Goal: Check status: Check status

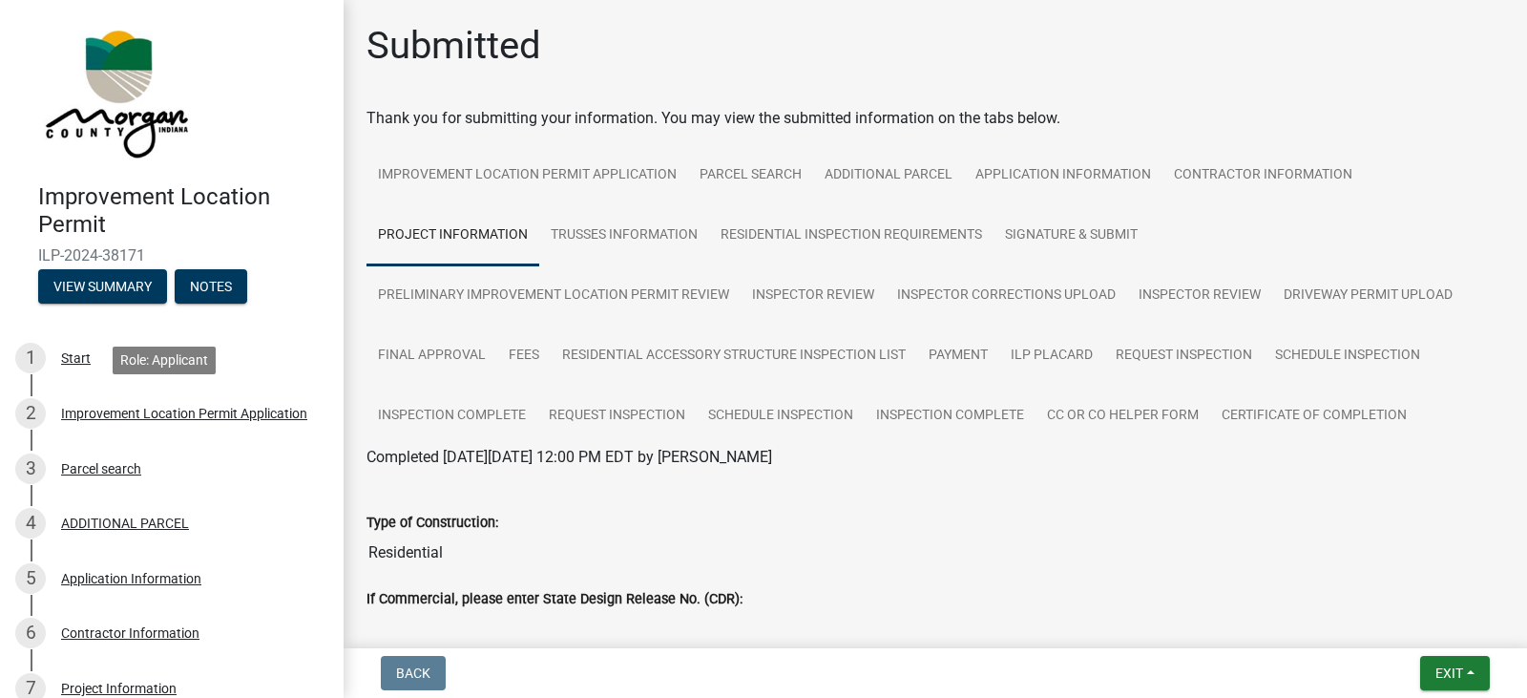
scroll to position [3341, 0]
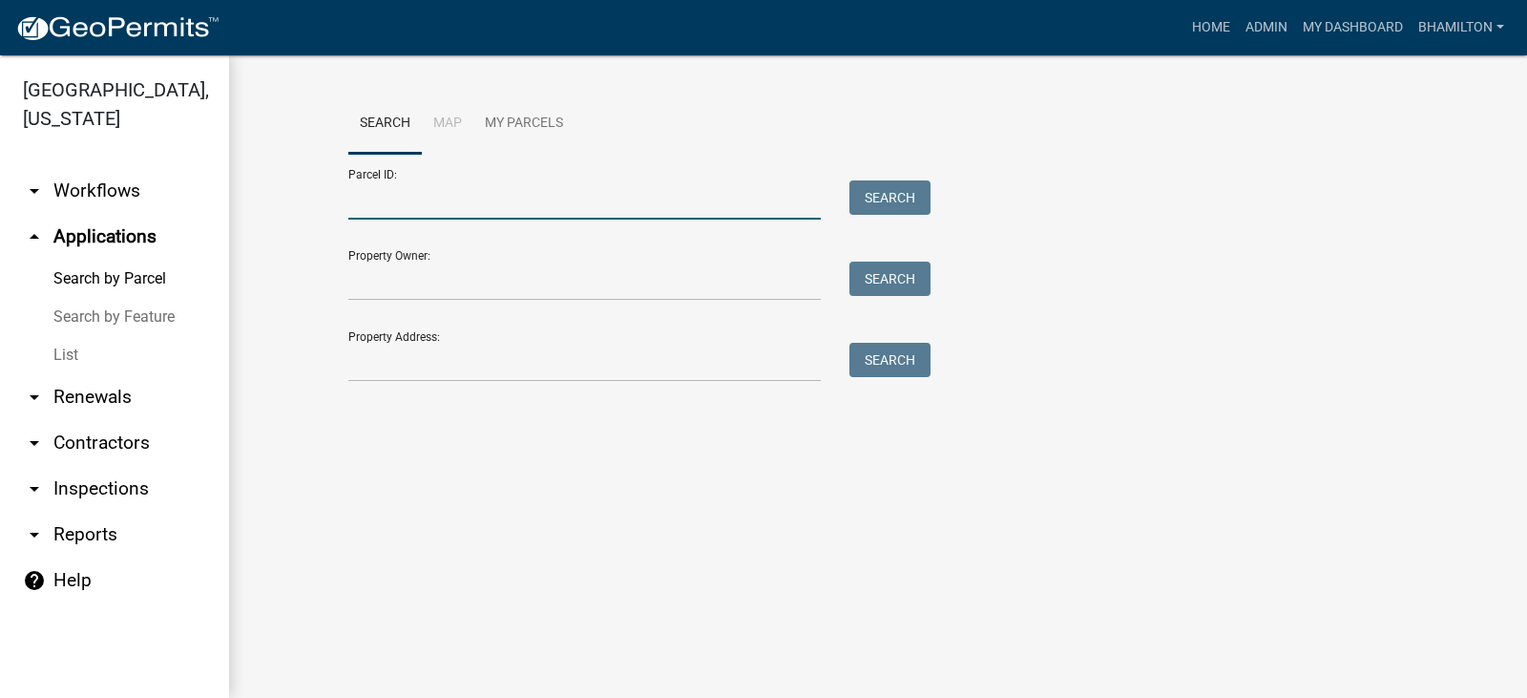
click at [423, 189] on input "Parcel ID:" at bounding box center [584, 199] width 472 height 39
paste input "55-06-16-400-003.000-015"
type input "55-06-16-400-003.000-015"
click at [904, 205] on button "Search" at bounding box center [889, 197] width 81 height 34
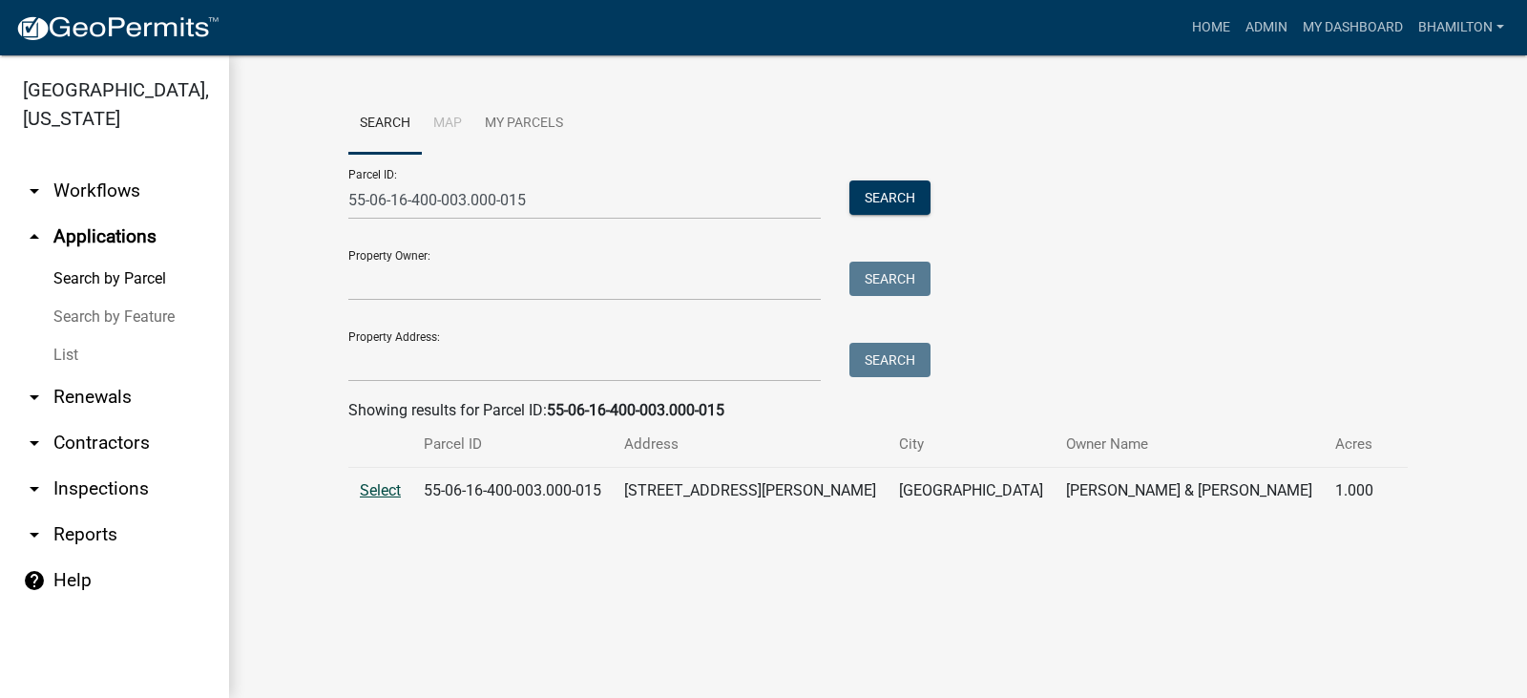
click at [377, 483] on span "Select" at bounding box center [380, 490] width 41 height 18
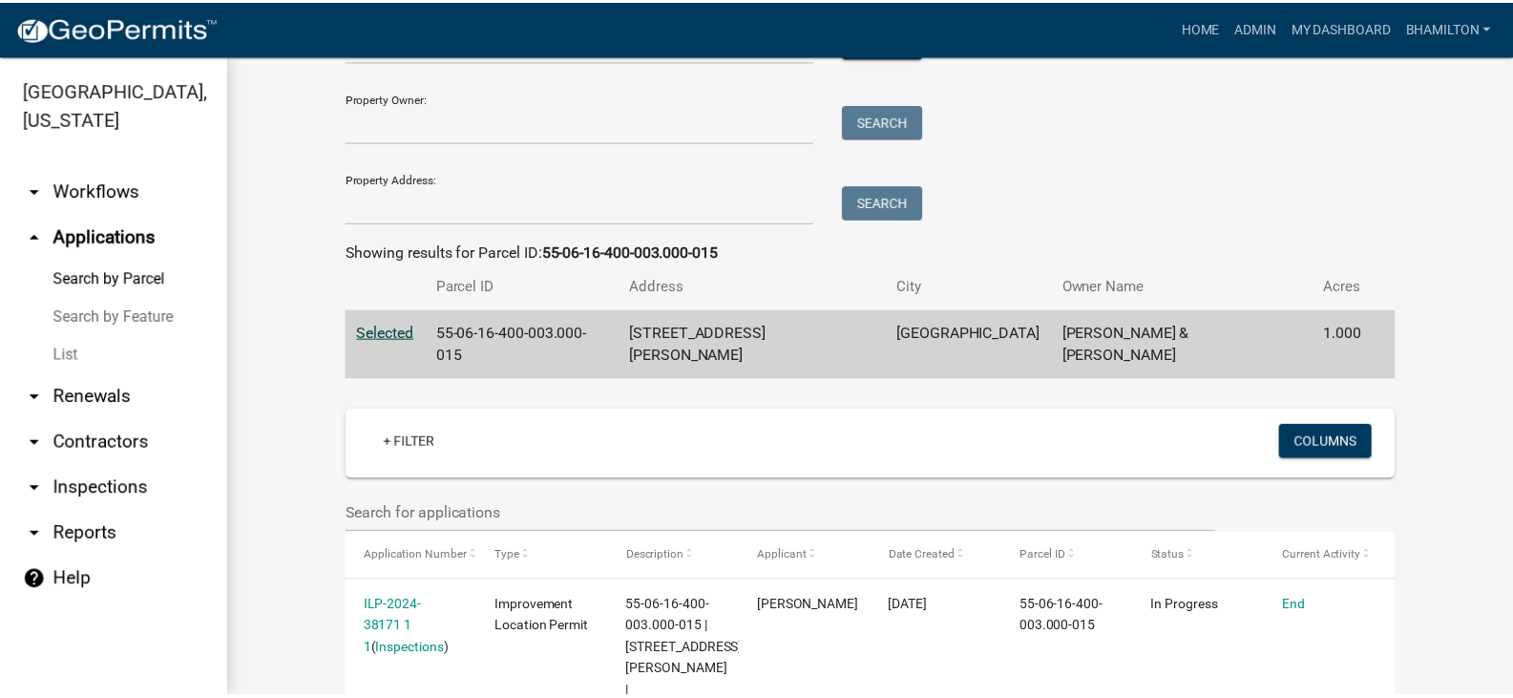
scroll to position [427, 0]
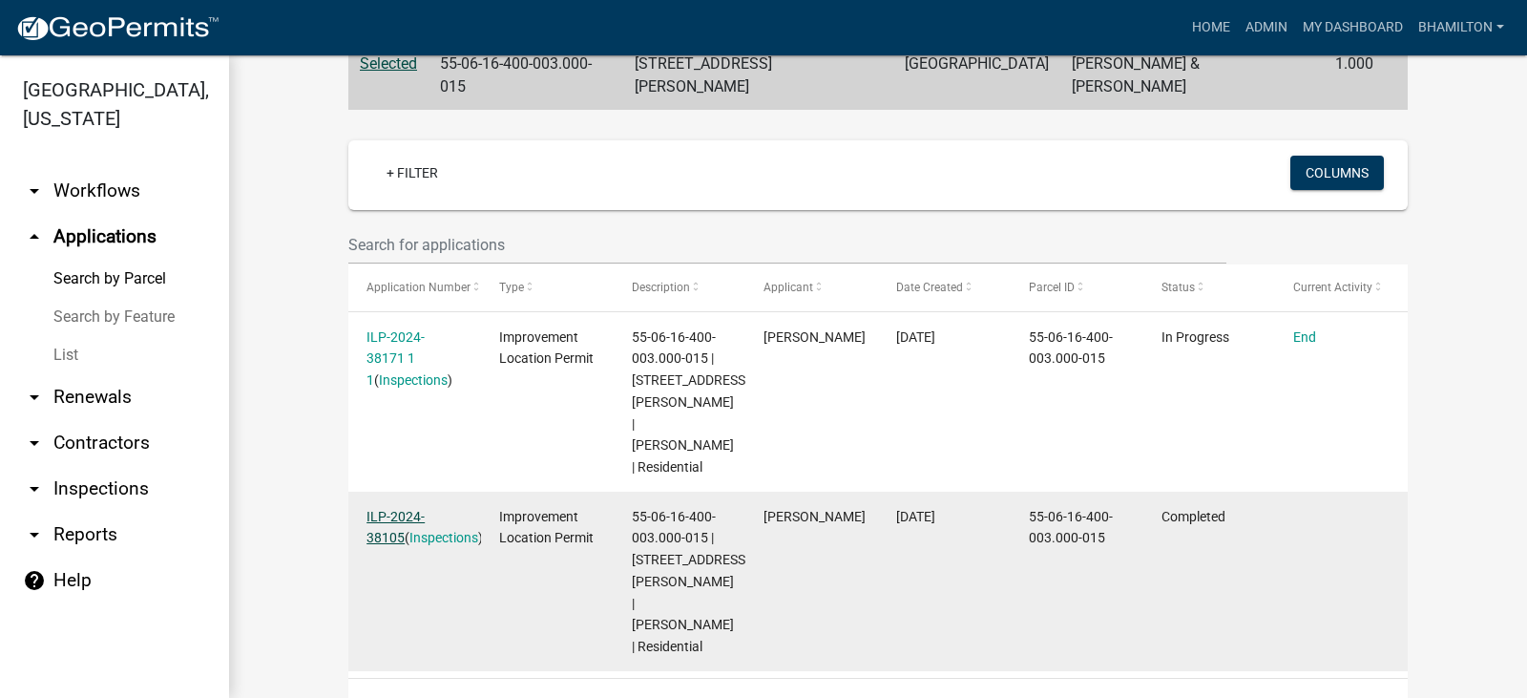
click at [425, 509] on link "ILP-2024-38105" at bounding box center [396, 527] width 58 height 37
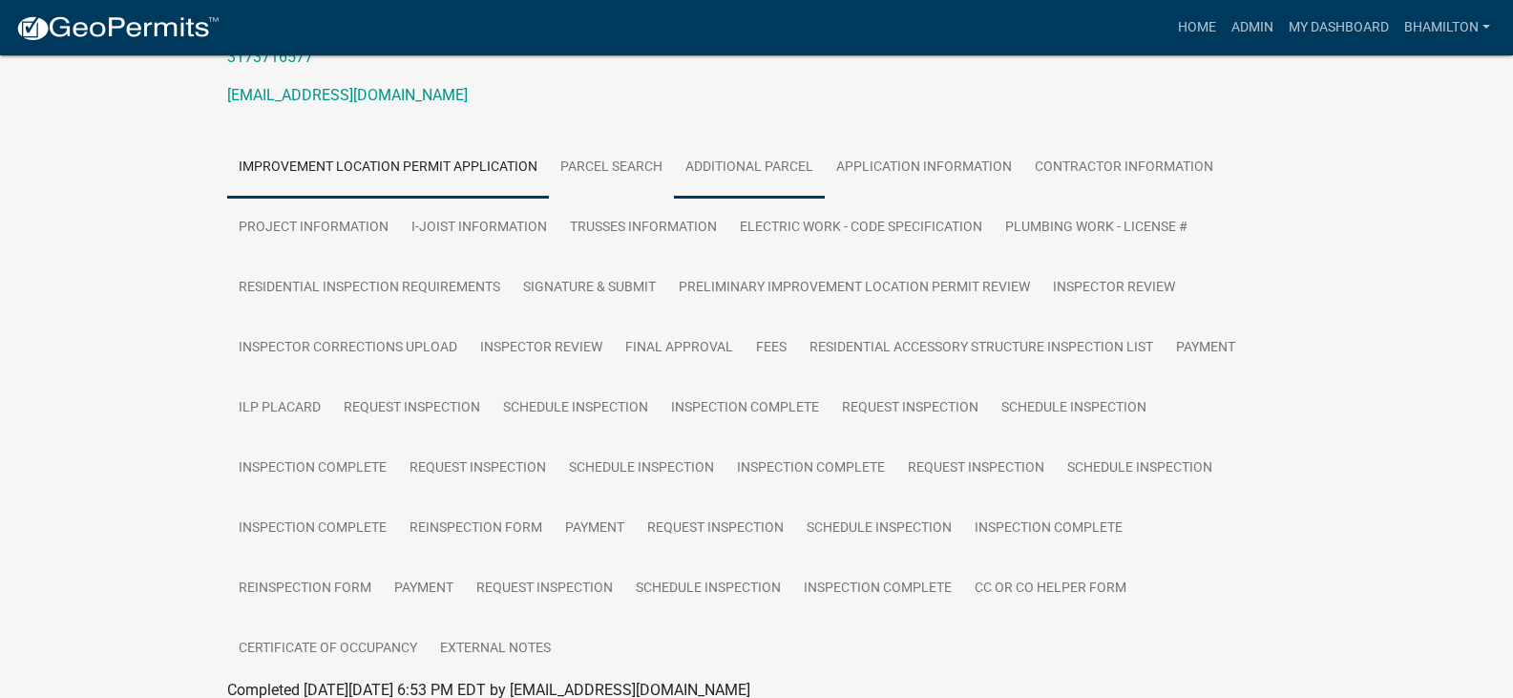
scroll to position [286, 0]
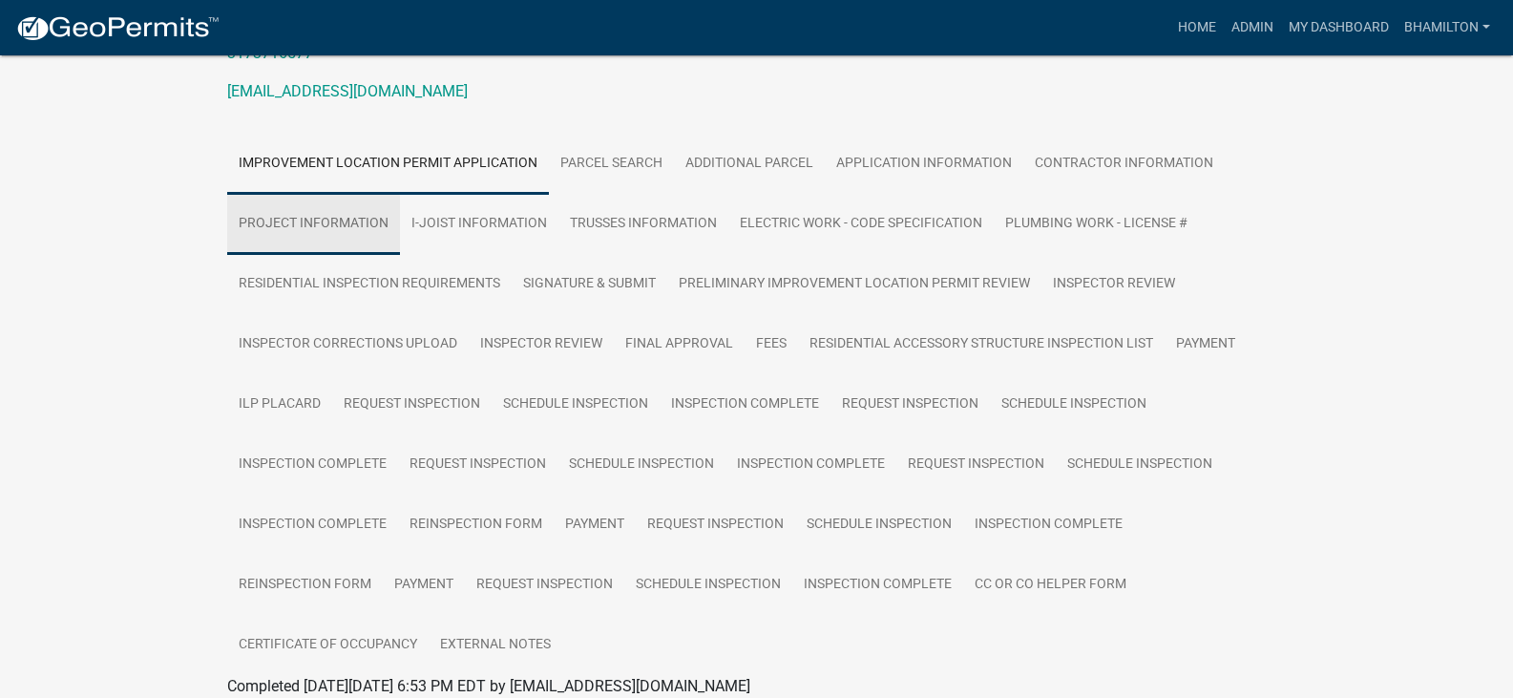
click at [367, 241] on link "Project Information" at bounding box center [313, 224] width 173 height 61
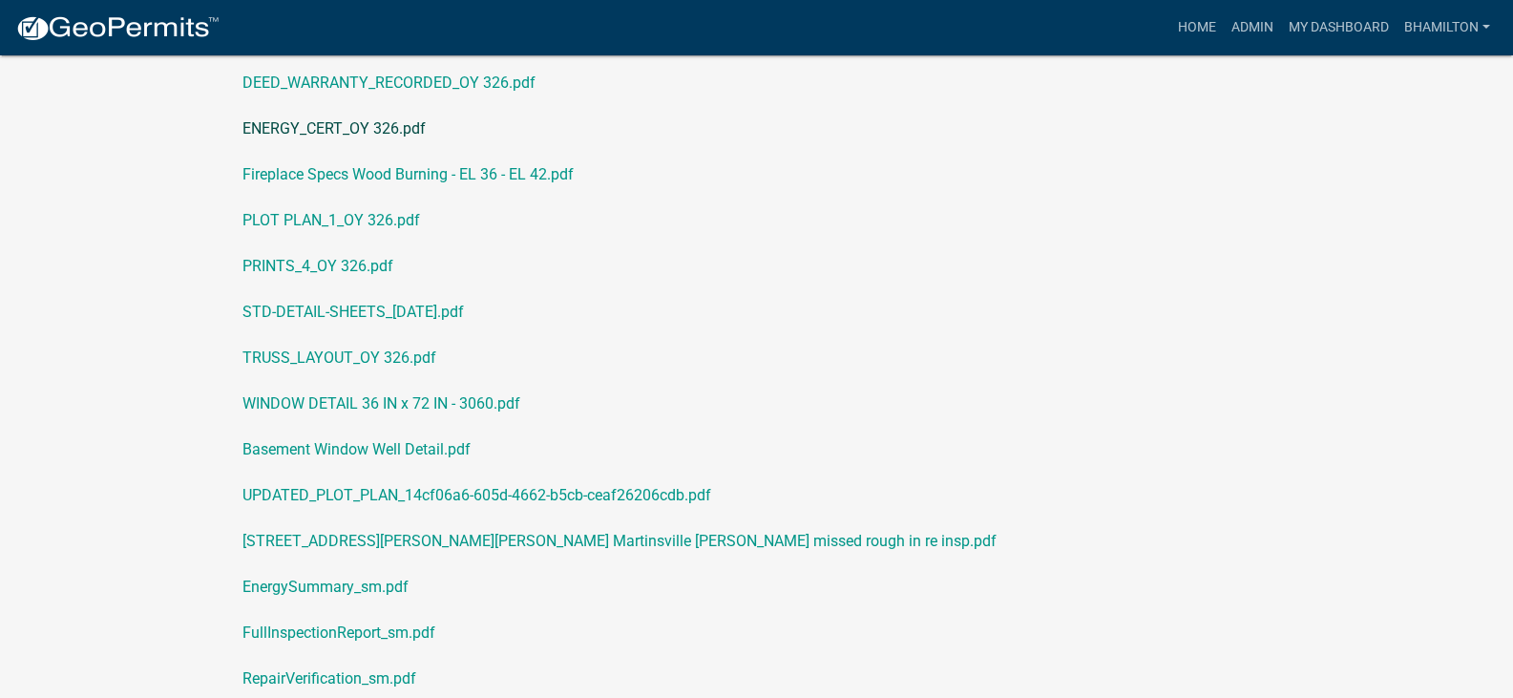
scroll to position [4677, 0]
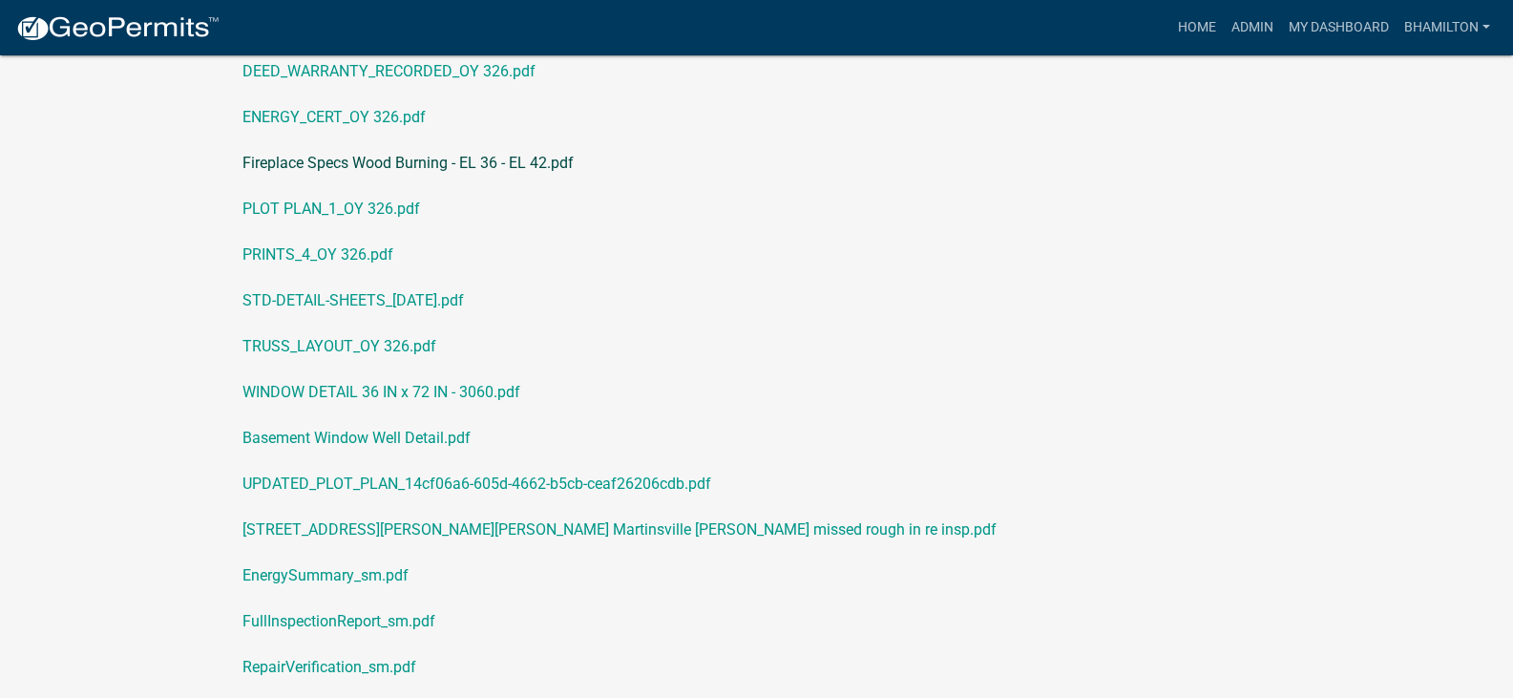
click at [327, 166] on link "Fireplace Specs Wood Burning - EL 36 - EL 42.pdf" at bounding box center [756, 163] width 1059 height 46
click at [345, 259] on link "PRINTS_4_OY 326.pdf" at bounding box center [756, 255] width 1059 height 46
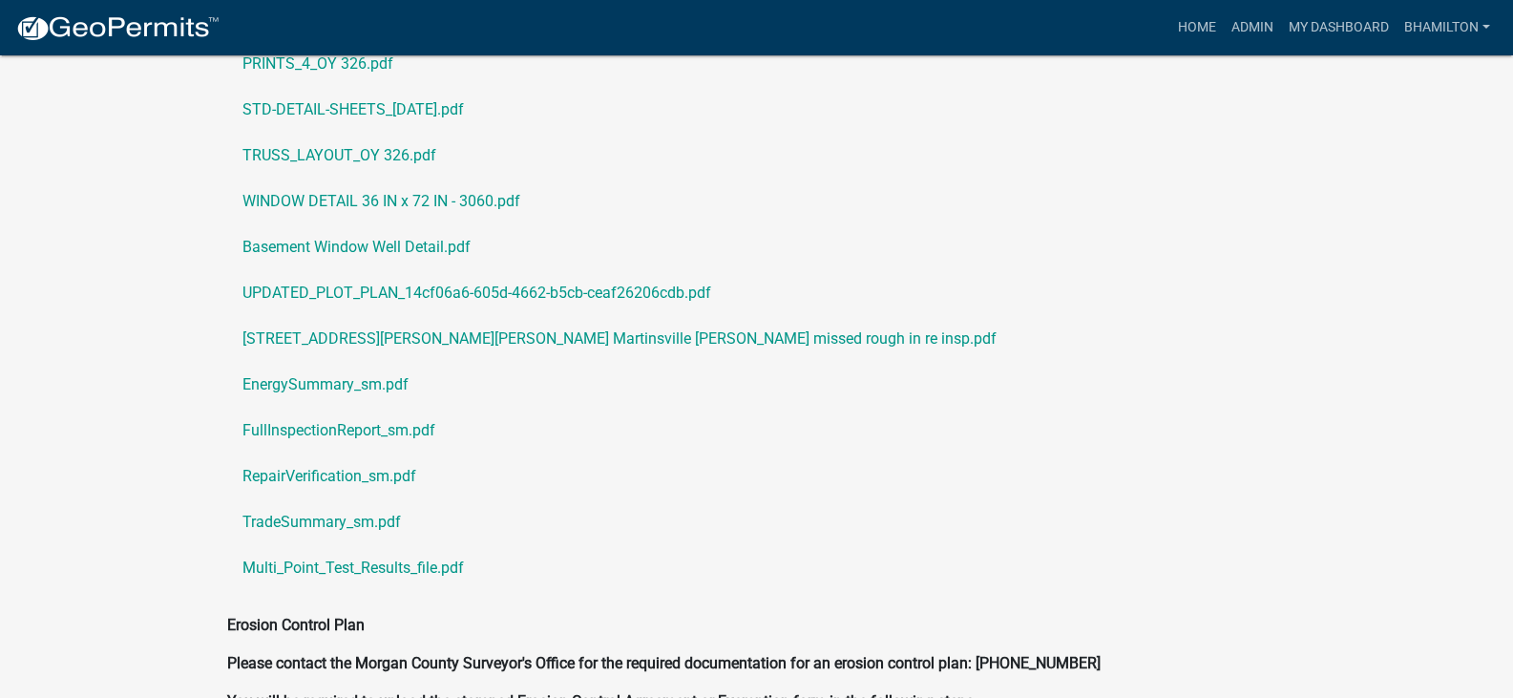
scroll to position [4772, 0]
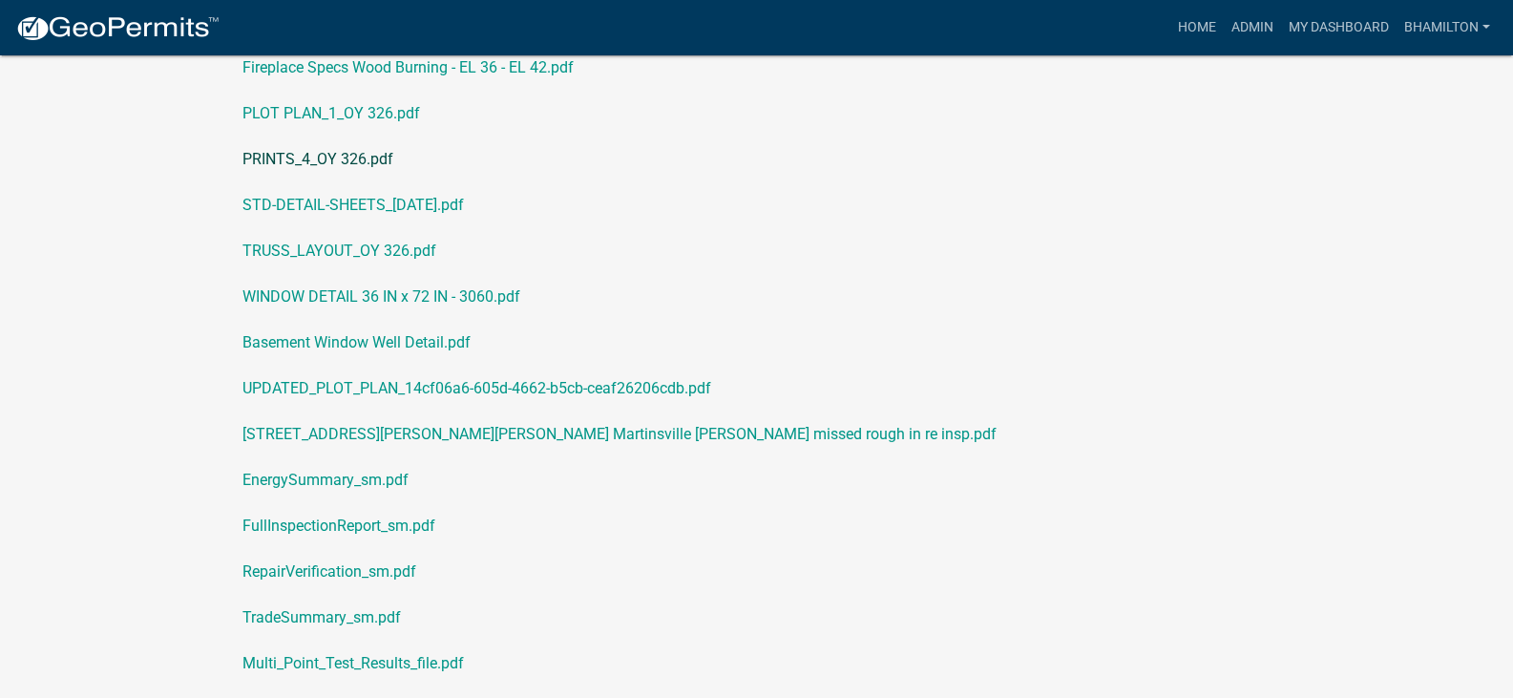
click at [374, 154] on link "PRINTS_4_OY 326.pdf" at bounding box center [756, 159] width 1059 height 46
